Goal: Task Accomplishment & Management: Manage account settings

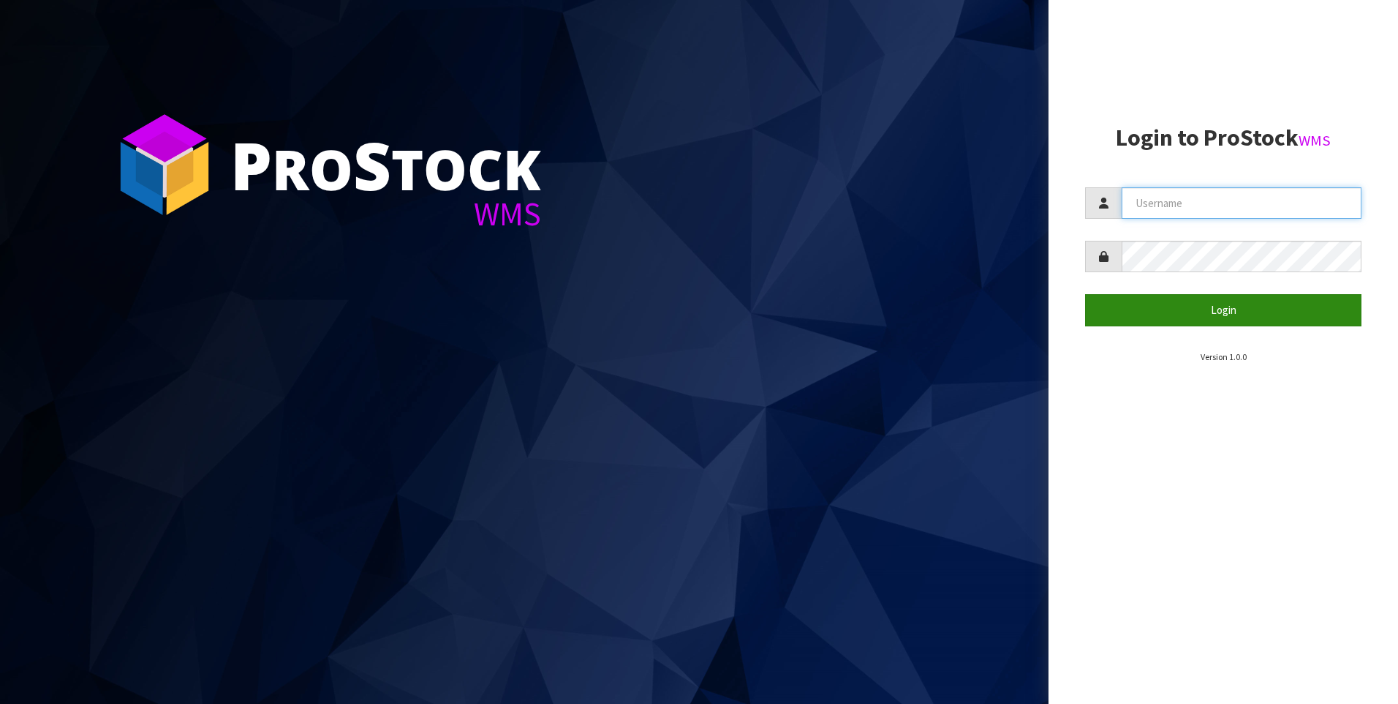
type input "COATES"
click at [1218, 316] on button "Login" at bounding box center [1223, 309] width 276 height 31
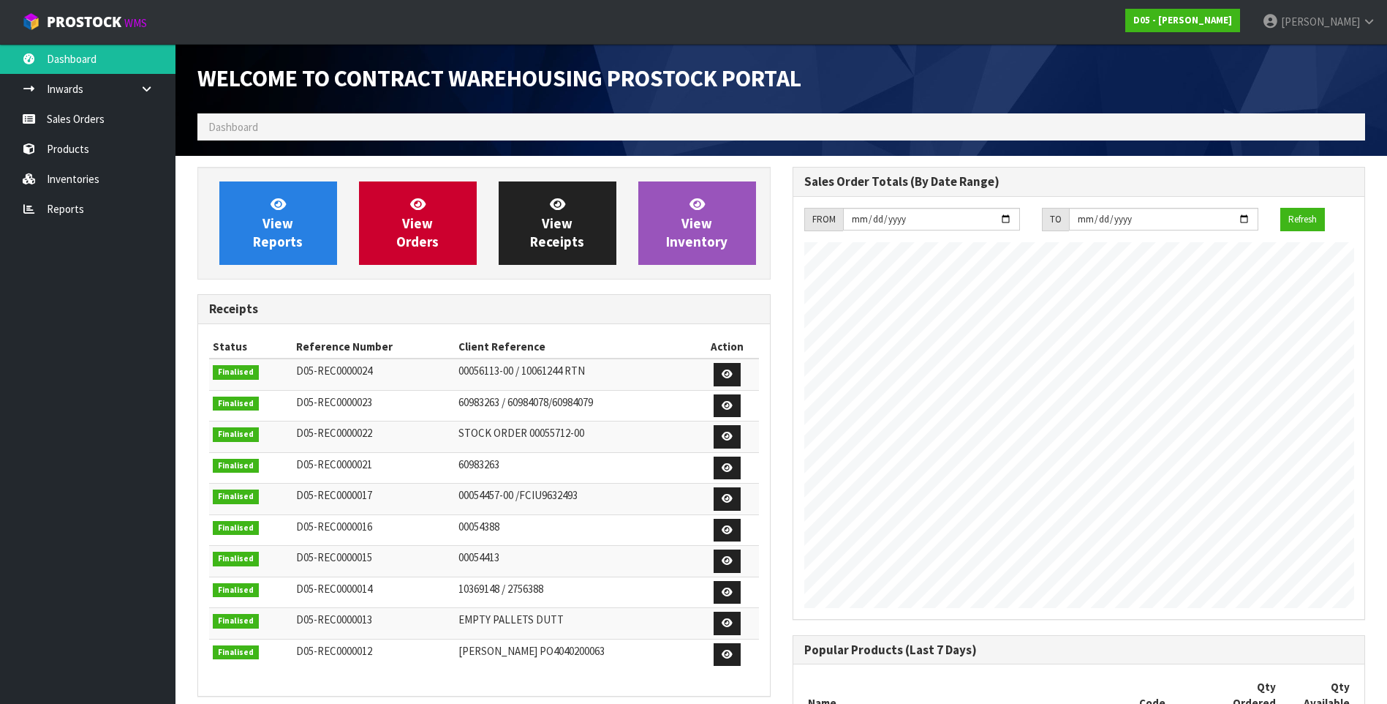
scroll to position [597, 595]
click at [83, 118] on link "Sales Orders" at bounding box center [88, 119] width 176 height 30
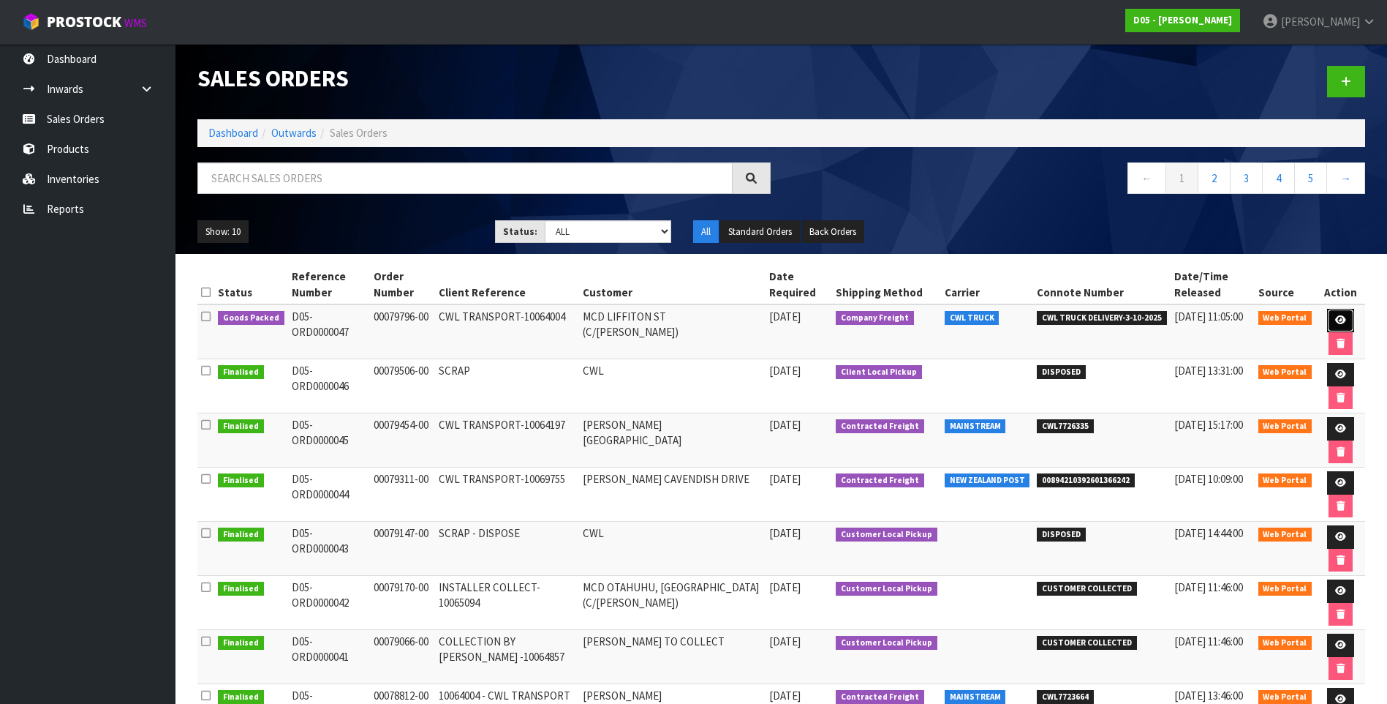
click at [1337, 318] on icon at bounding box center [1340, 320] width 11 height 10
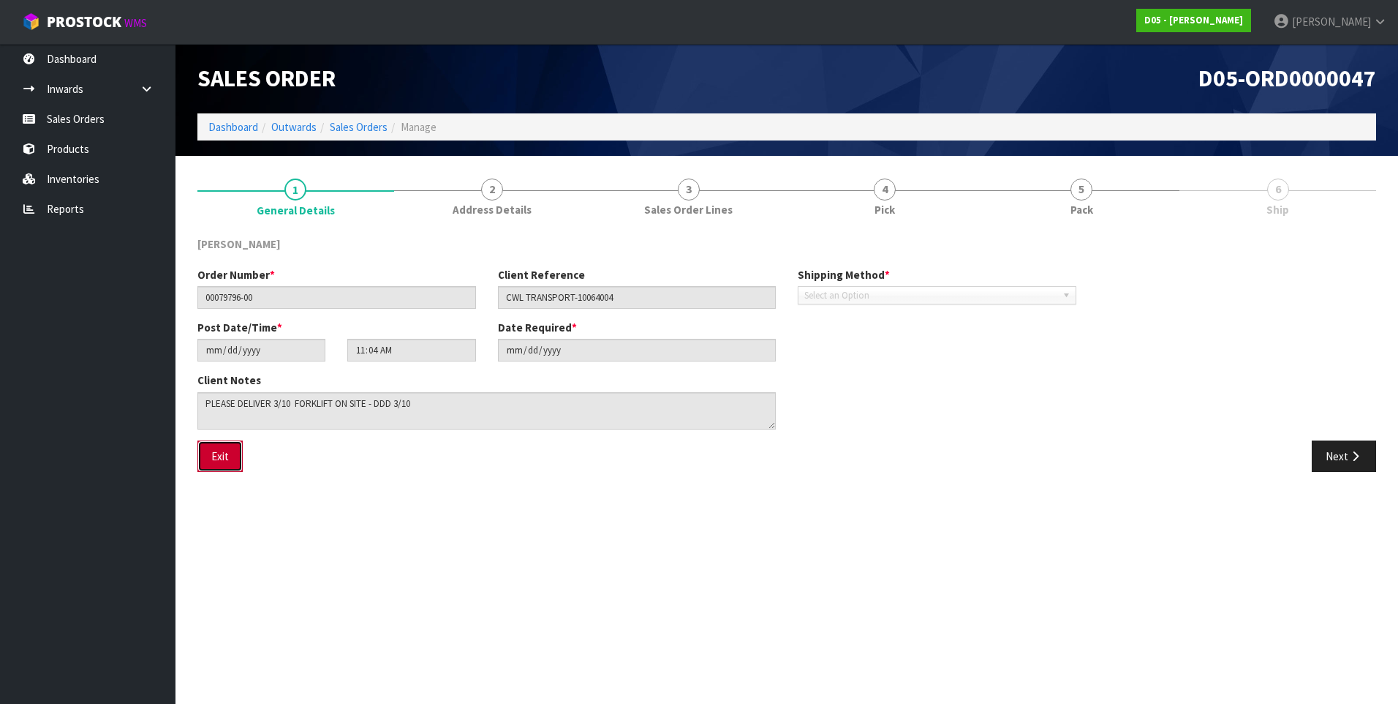
click at [219, 453] on button "Exit" at bounding box center [219, 455] width 45 height 31
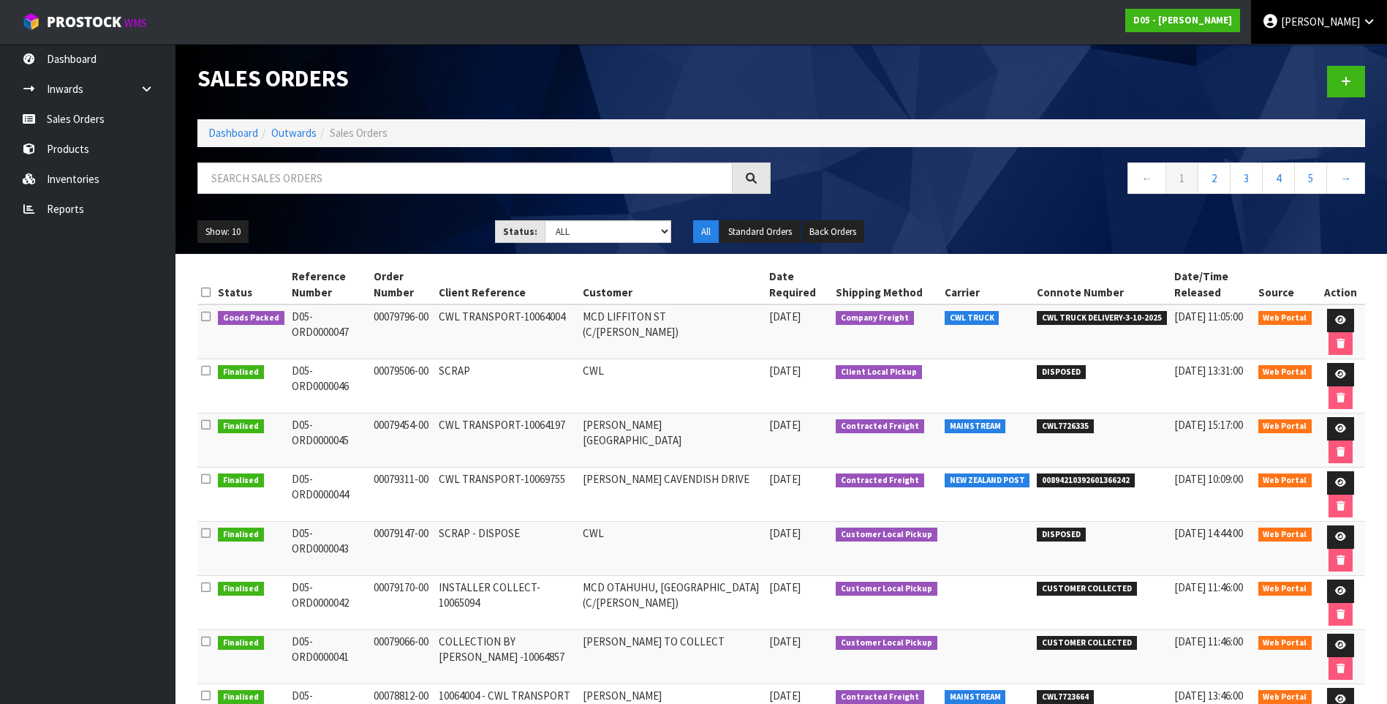
click at [1335, 26] on span "DUTT-COATES" at bounding box center [1320, 22] width 79 height 14
click at [1321, 57] on link "Logout" at bounding box center [1329, 58] width 116 height 20
